Goal: Obtain resource: Obtain resource

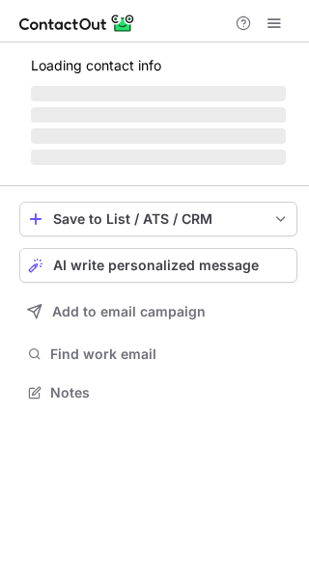
scroll to position [422, 309]
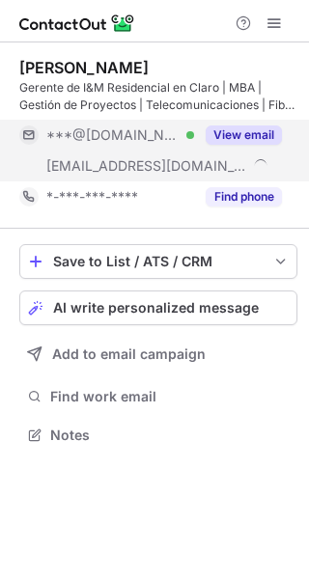
click at [257, 129] on button "View email" at bounding box center [244, 135] width 76 height 19
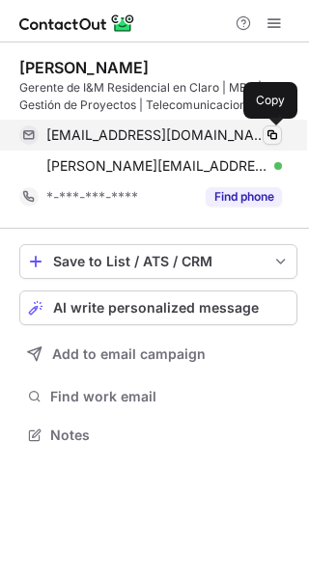
click at [275, 137] on span at bounding box center [272, 134] width 15 height 15
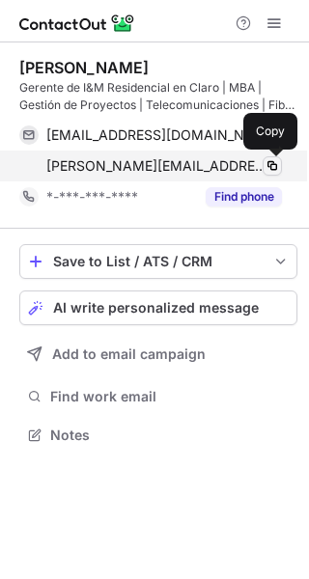
click at [276, 170] on span at bounding box center [272, 165] width 15 height 15
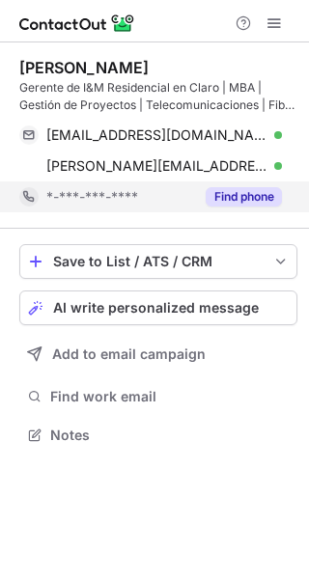
click at [264, 194] on button "Find phone" at bounding box center [244, 196] width 76 height 19
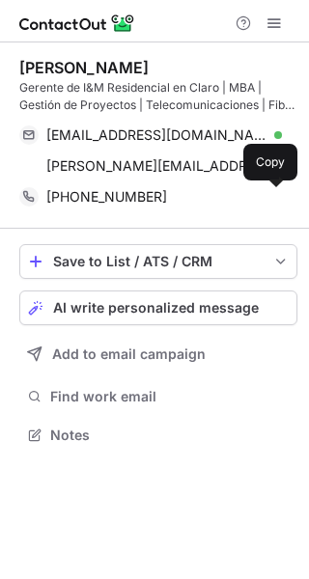
click at [264, 194] on button at bounding box center [272, 196] width 19 height 19
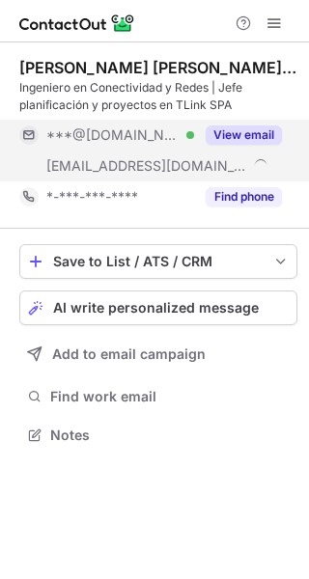
scroll to position [422, 309]
click at [224, 128] on button "View email" at bounding box center [244, 135] width 76 height 19
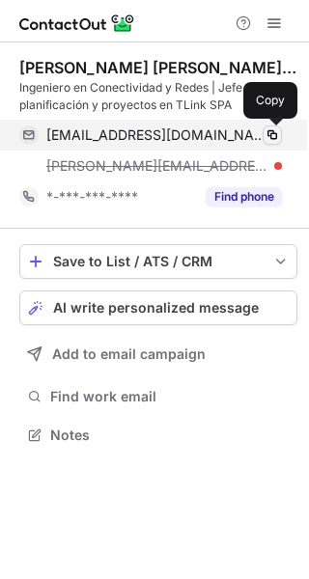
click at [270, 131] on span at bounding box center [272, 134] width 15 height 15
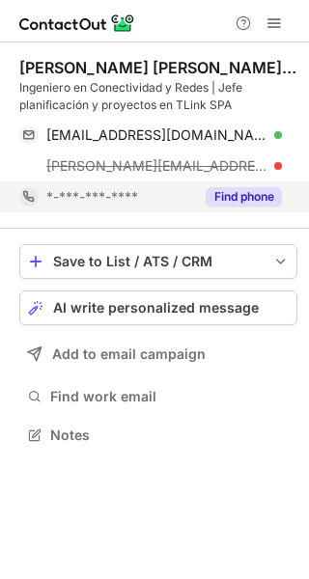
click at [267, 193] on button "Find phone" at bounding box center [244, 196] width 76 height 19
